Goal: Transaction & Acquisition: Purchase product/service

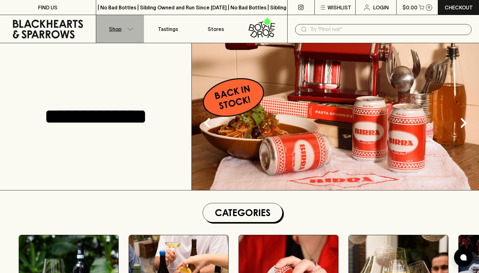
click at [117, 32] on button "Shop" at bounding box center [120, 29] width 48 height 28
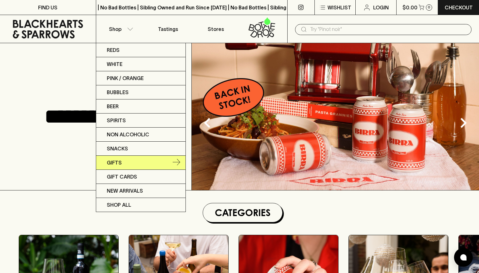
click at [116, 162] on p "Gifts" at bounding box center [114, 162] width 15 height 7
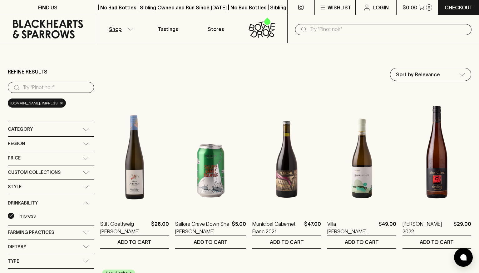
click at [126, 30] on button "Shop" at bounding box center [120, 29] width 48 height 28
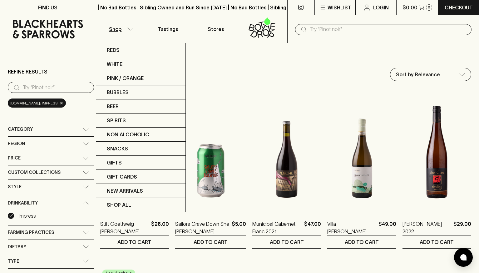
click at [223, 102] on div at bounding box center [239, 136] width 479 height 273
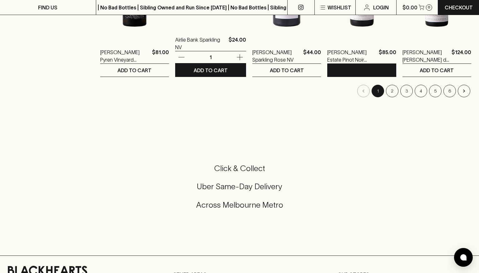
scroll to position [670, 0]
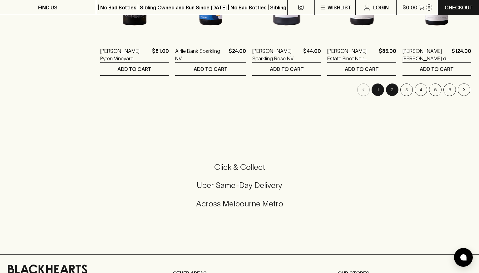
click at [390, 90] on button "2" at bounding box center [392, 89] width 12 height 12
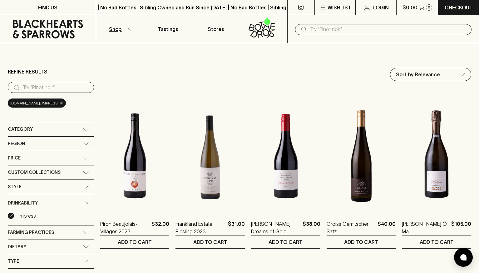
click at [107, 28] on button "Shop" at bounding box center [120, 29] width 48 height 28
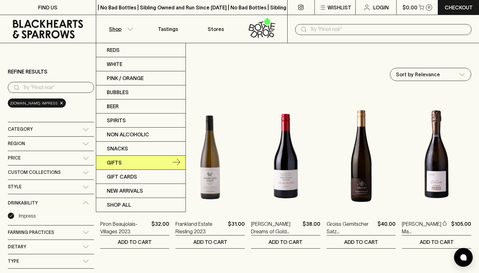
click at [178, 160] on icon at bounding box center [176, 162] width 7 height 7
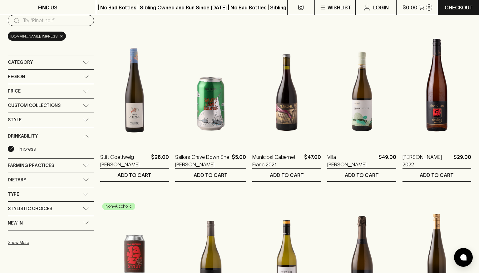
scroll to position [74, 0]
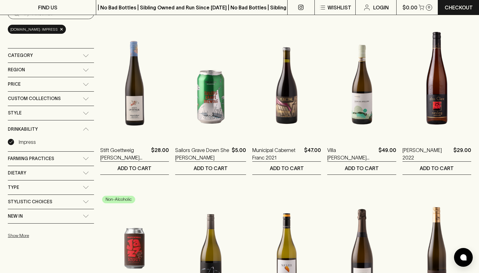
click at [52, 57] on div "Category" at bounding box center [45, 56] width 75 height 8
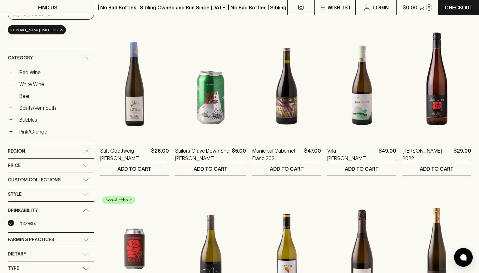
scroll to position [67, 0]
